Goal: Navigation & Orientation: Find specific page/section

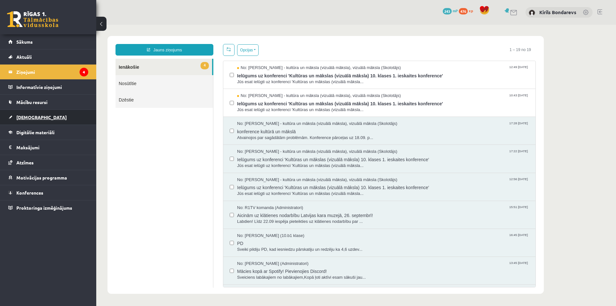
click at [37, 114] on link "[DEMOGRAPHIC_DATA]" at bounding box center [48, 117] width 80 height 15
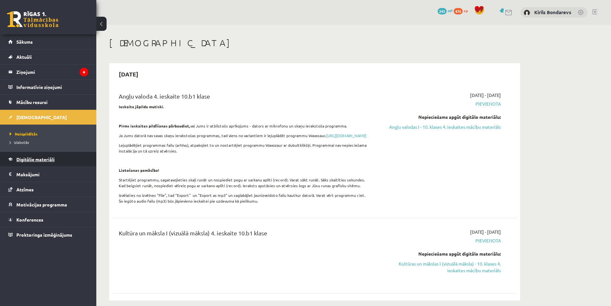
click at [35, 159] on span "Digitālie materiāli" at bounding box center [35, 159] width 38 height 6
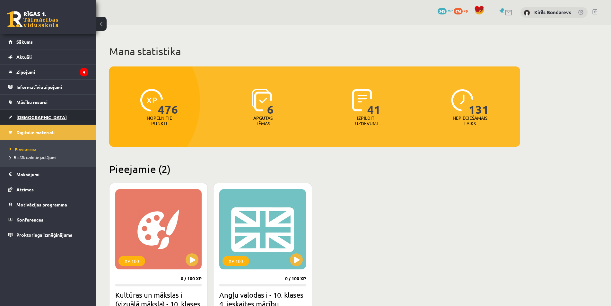
click at [28, 121] on link "[DEMOGRAPHIC_DATA]" at bounding box center [48, 117] width 80 height 15
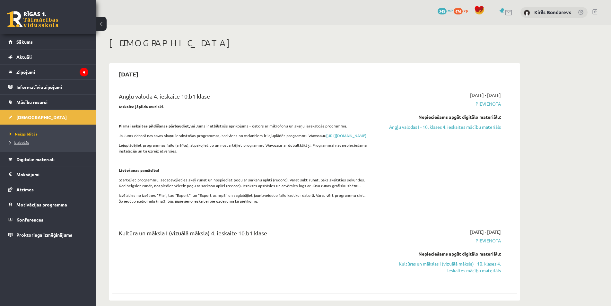
click at [26, 144] on link "Izlabotās" at bounding box center [50, 142] width 80 height 6
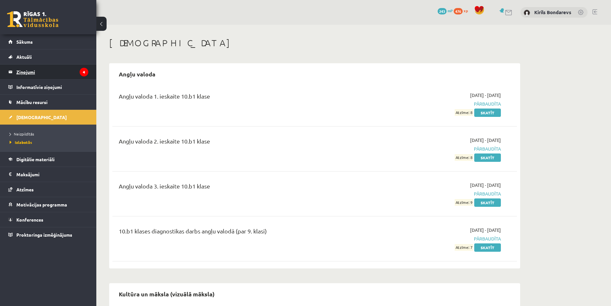
click at [60, 73] on legend "Ziņojumi 4" at bounding box center [52, 72] width 72 height 15
